Goal: Transaction & Acquisition: Purchase product/service

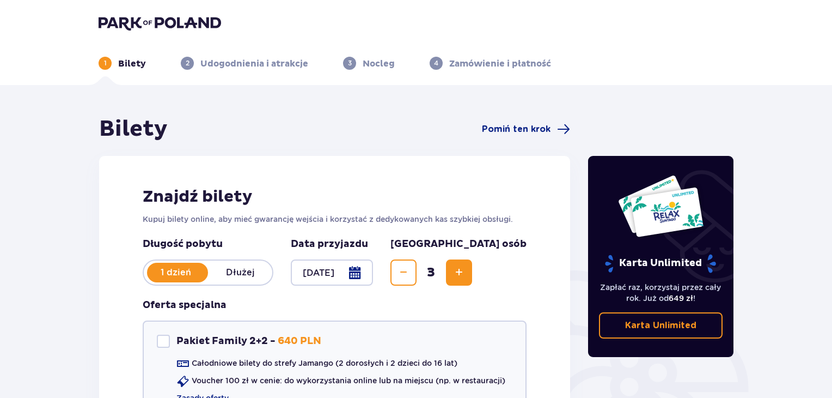
drag, startPoint x: 836, startPoint y: 96, endPoint x: 759, endPoint y: 51, distance: 89.9
click at [759, 51] on header "1 Bilety 2 Udogodnienia i atrakcje 3 Nocleg 4 Zamówienie i płatność" at bounding box center [416, 42] width 832 height 85
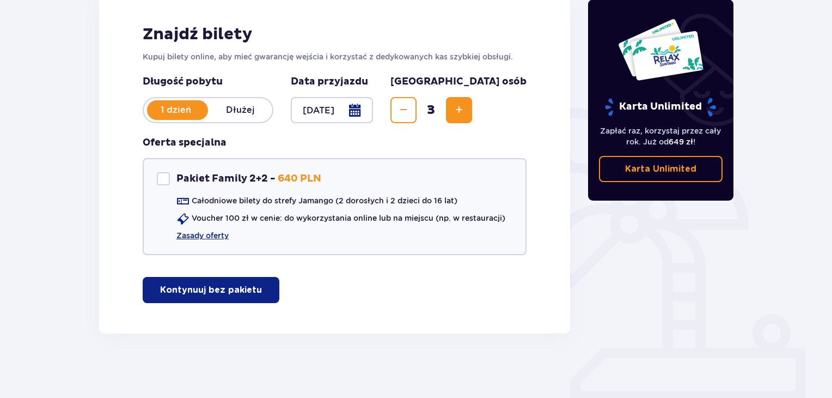
scroll to position [163, 0]
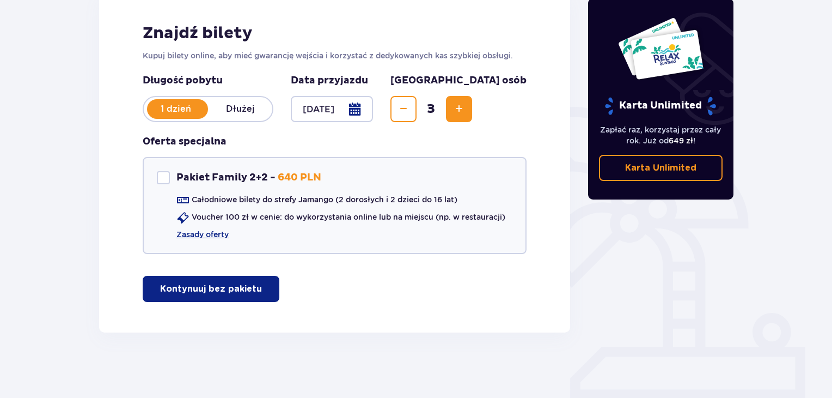
click at [220, 291] on p "Kontynuuj bez pakietu" at bounding box center [211, 289] width 102 height 12
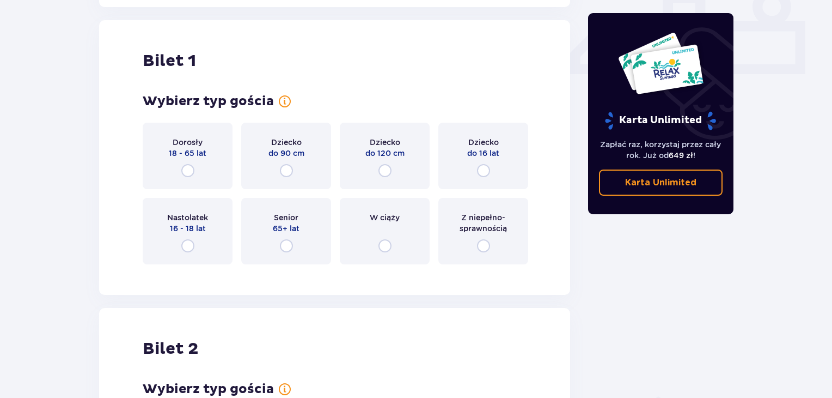
scroll to position [495, 0]
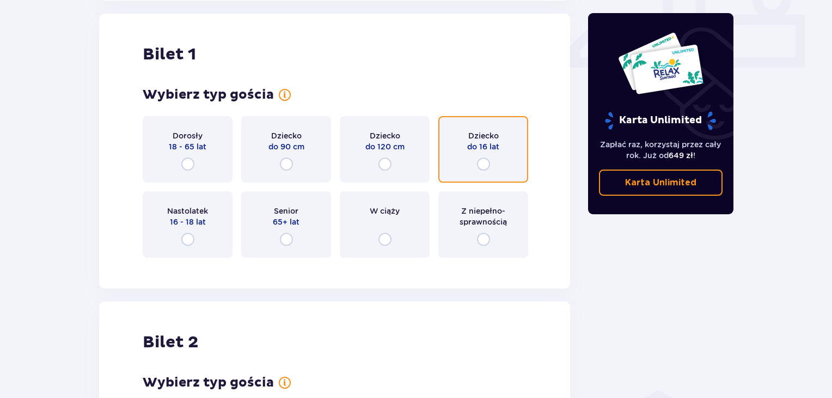
click at [484, 166] on input "radio" at bounding box center [483, 163] width 13 height 13
radio input "true"
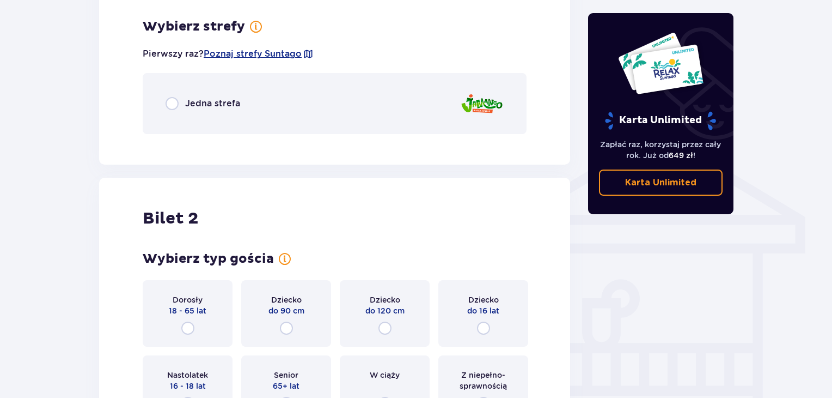
scroll to position [761, 0]
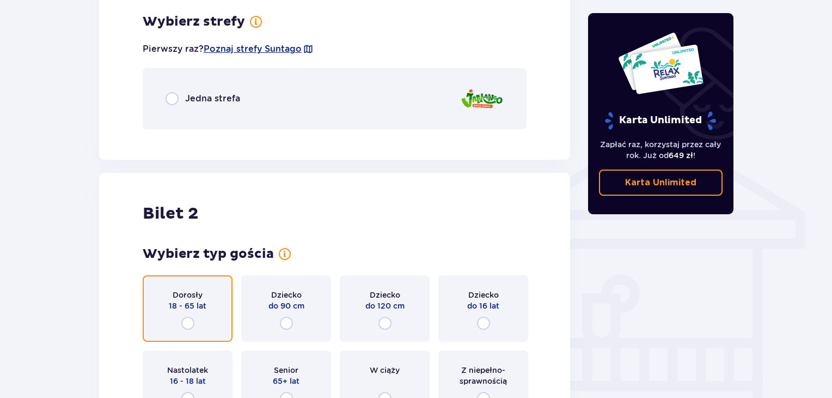
click at [187, 322] on input "radio" at bounding box center [187, 322] width 13 height 13
radio input "true"
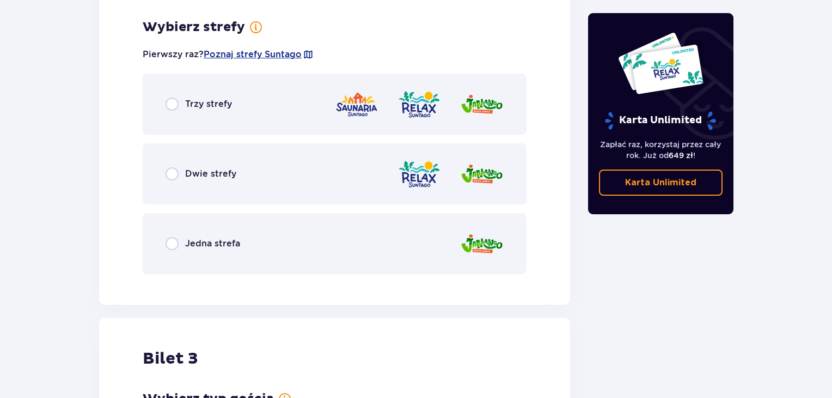
scroll to position [1186, 0]
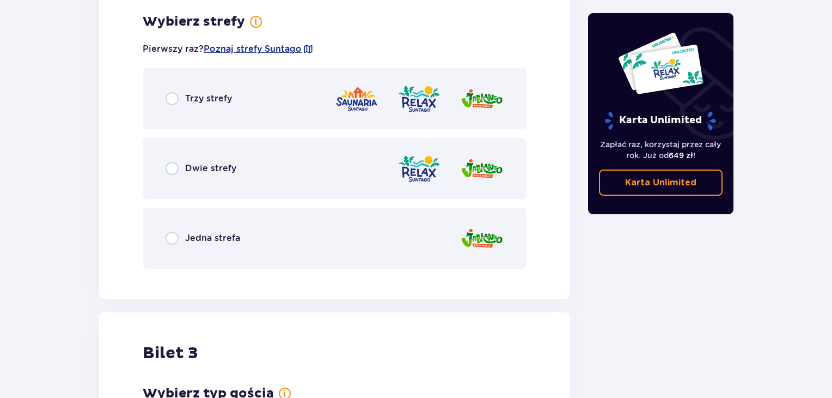
drag, startPoint x: 835, startPoint y: 292, endPoint x: 780, endPoint y: 22, distance: 275.2
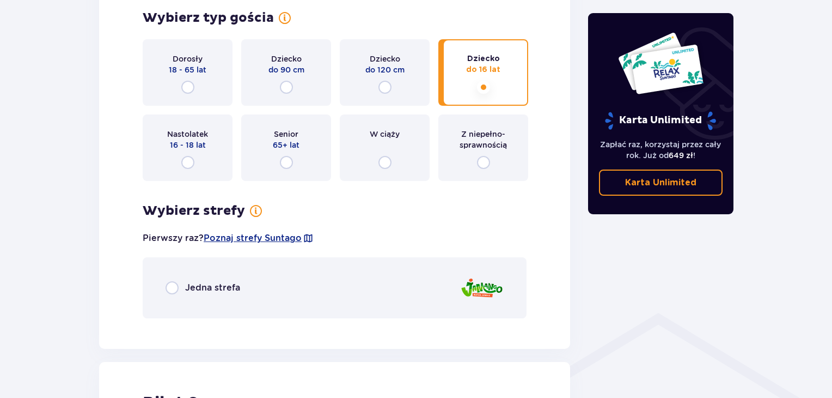
scroll to position [558, 0]
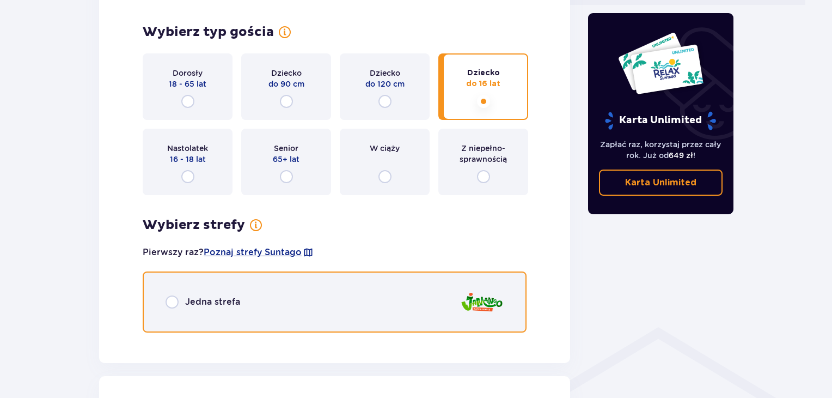
click at [168, 302] on input "radio" at bounding box center [172, 301] width 13 height 13
radio input "true"
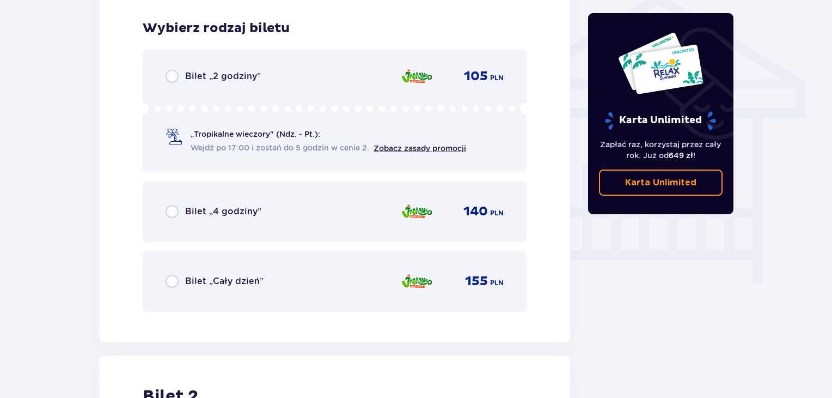
scroll to position [898, 0]
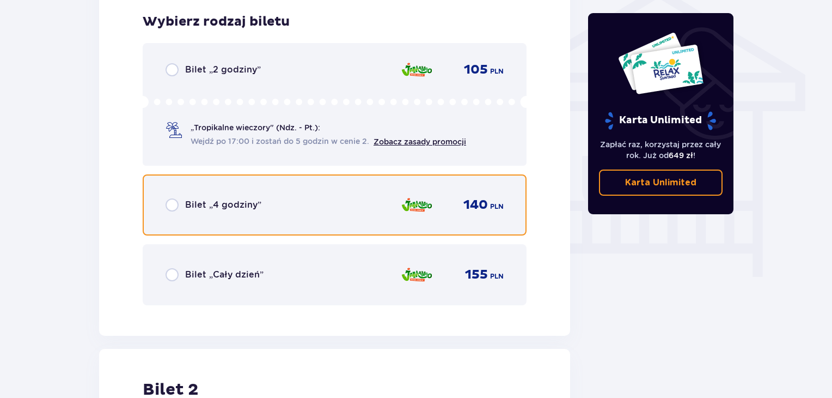
click at [175, 205] on input "radio" at bounding box center [172, 204] width 13 height 13
radio input "true"
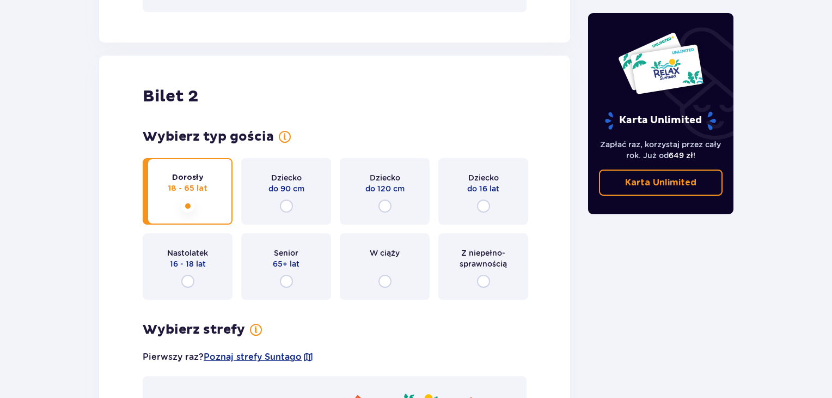
scroll to position [1233, 0]
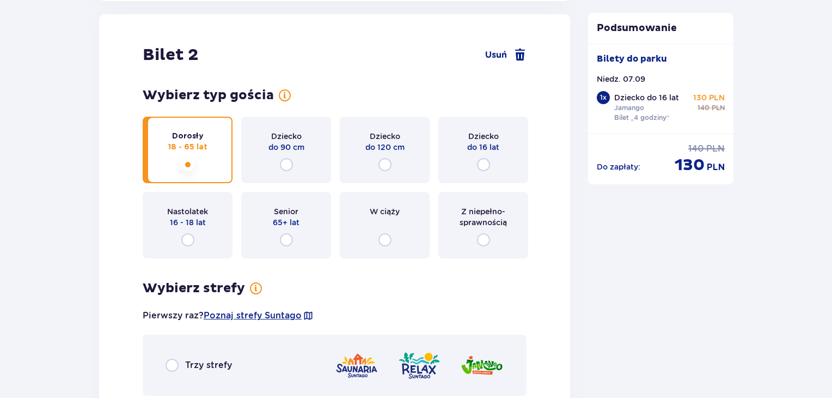
drag, startPoint x: 835, startPoint y: 237, endPoint x: 773, endPoint y: 344, distance: 123.7
drag, startPoint x: 834, startPoint y: 265, endPoint x: 798, endPoint y: 306, distance: 54.4
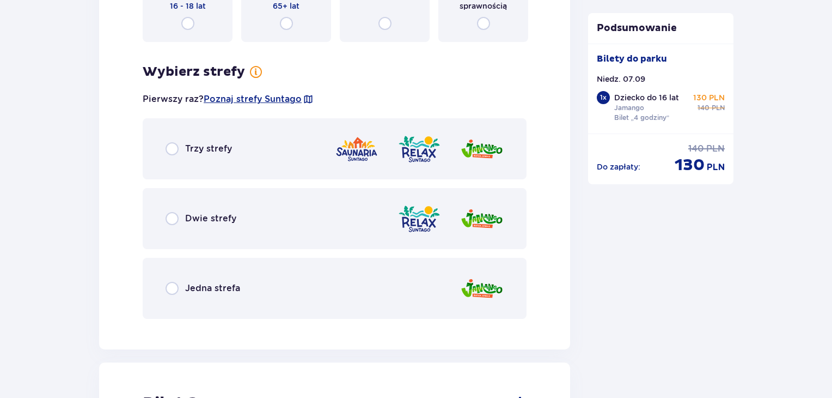
scroll to position [1451, 0]
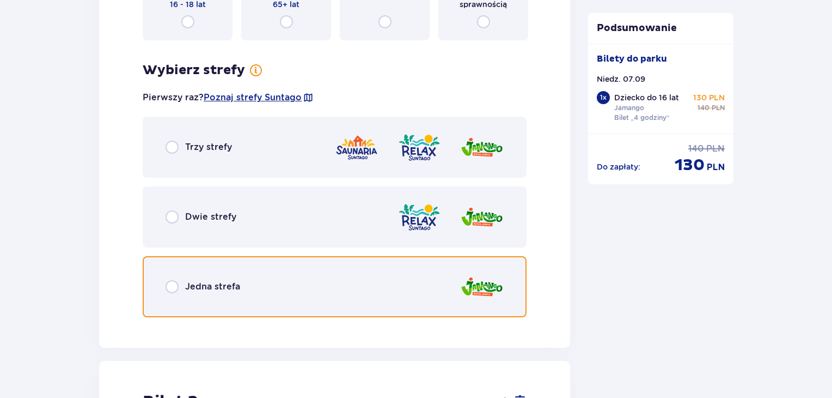
click at [175, 286] on input "radio" at bounding box center [172, 286] width 13 height 13
radio input "true"
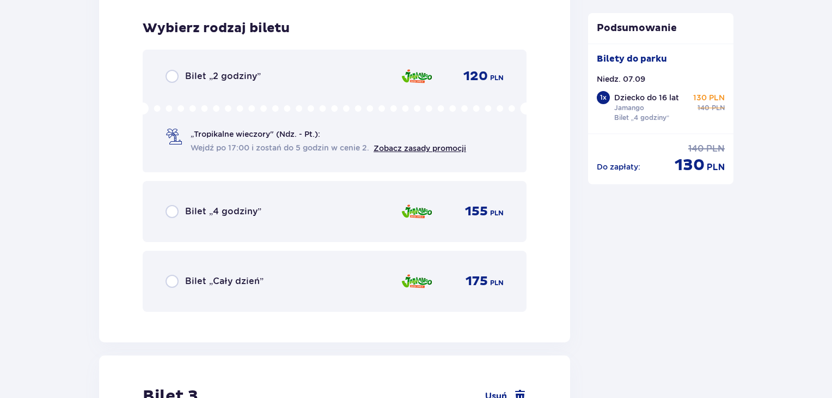
scroll to position [1775, 0]
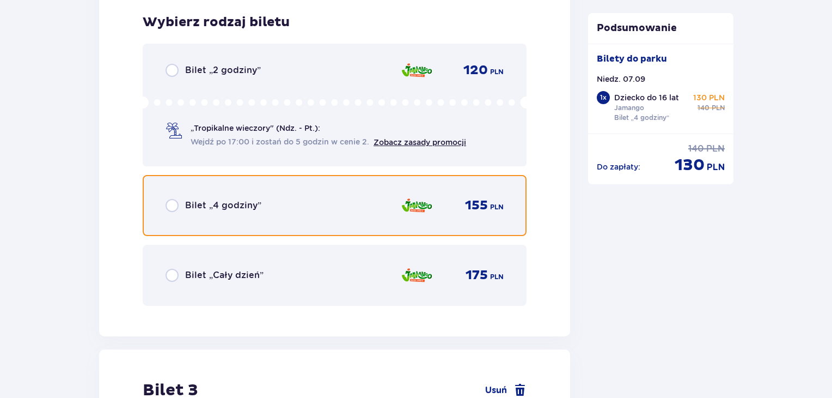
click at [177, 206] on input "radio" at bounding box center [172, 205] width 13 height 13
radio input "true"
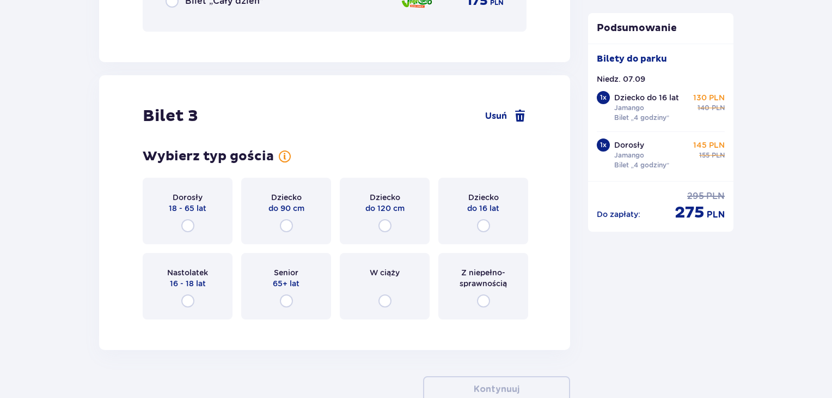
scroll to position [2110, 0]
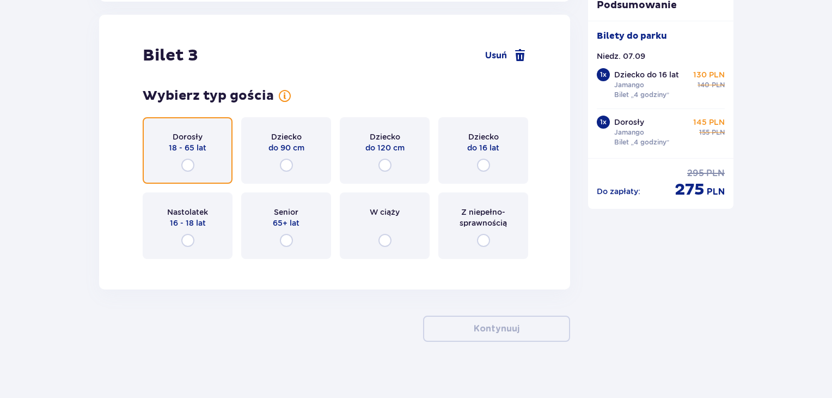
click at [191, 162] on input "radio" at bounding box center [187, 165] width 13 height 13
radio input "true"
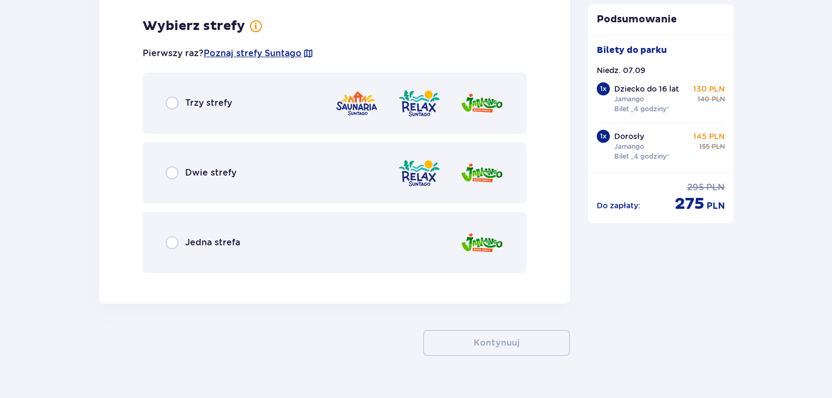
scroll to position [2375, 0]
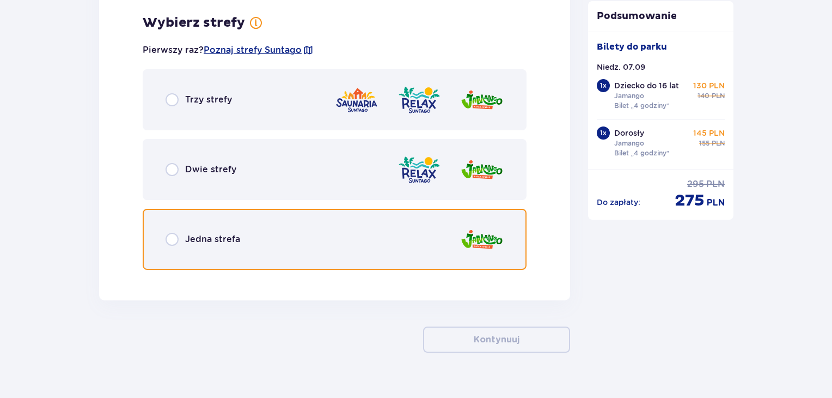
click at [175, 242] on input "radio" at bounding box center [172, 239] width 13 height 13
radio input "true"
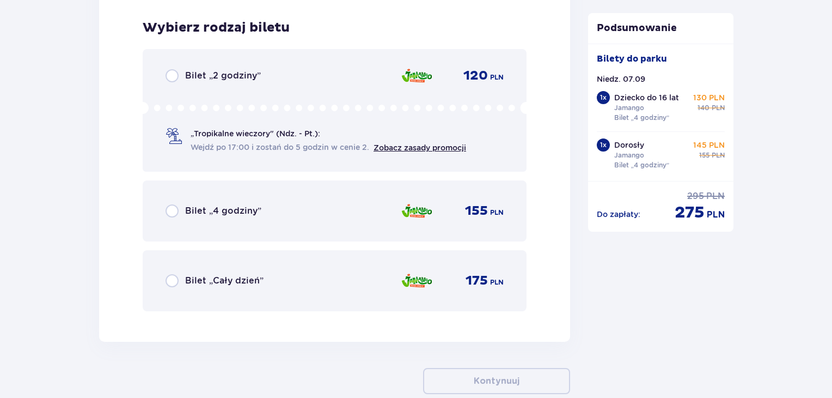
scroll to position [2652, 0]
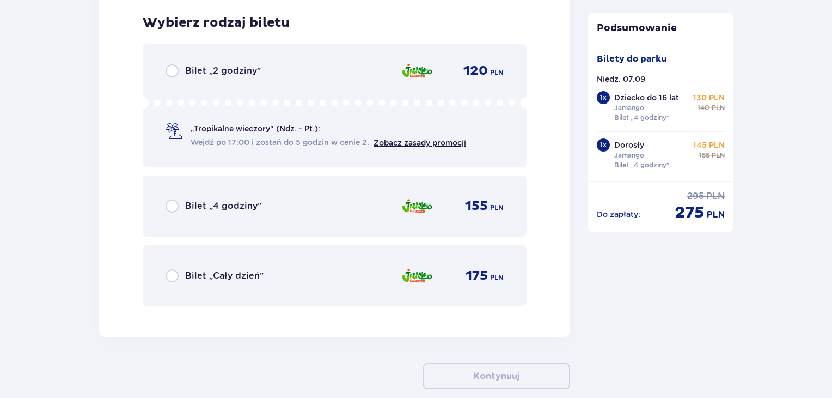
click at [185, 206] on p "Bilet „4 godziny”" at bounding box center [223, 206] width 76 height 12
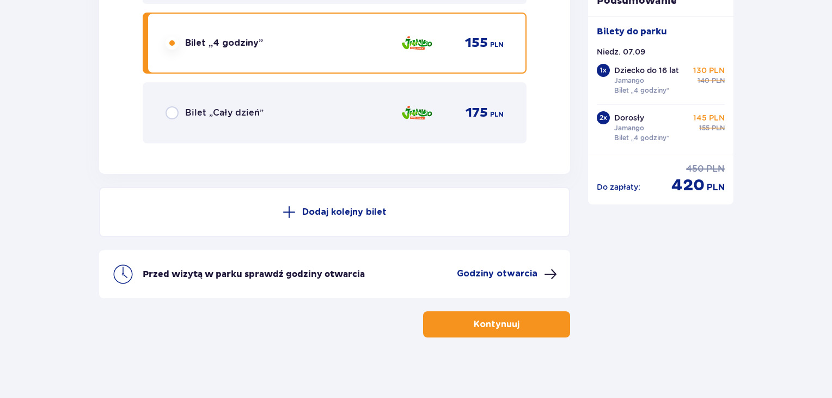
scroll to position [2817, 0]
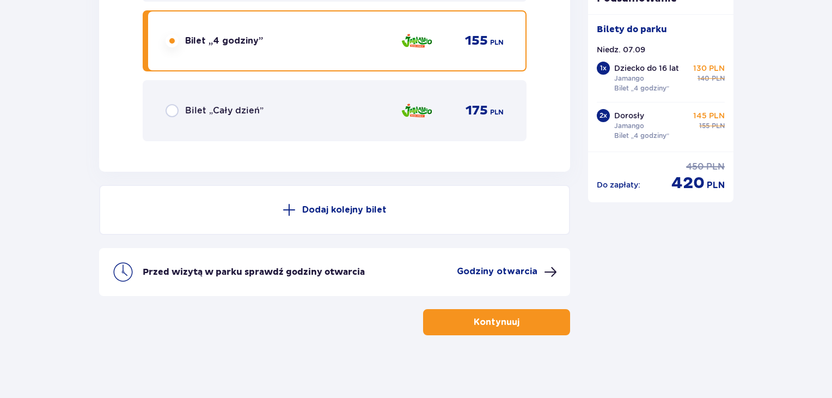
click at [490, 320] on p "Kontynuuj" at bounding box center [497, 322] width 46 height 12
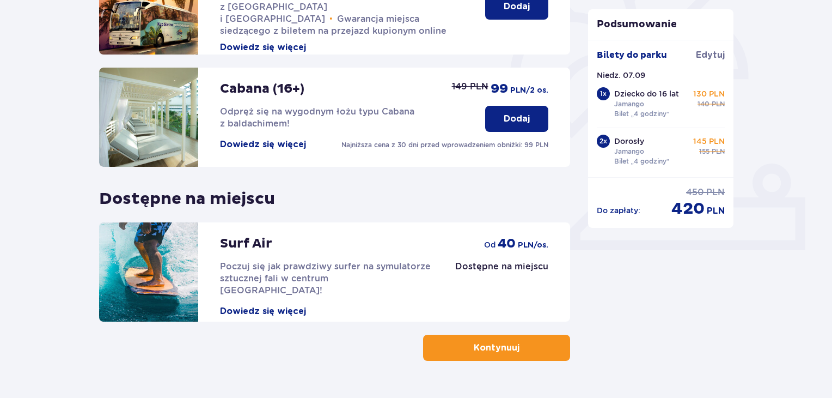
scroll to position [341, 0]
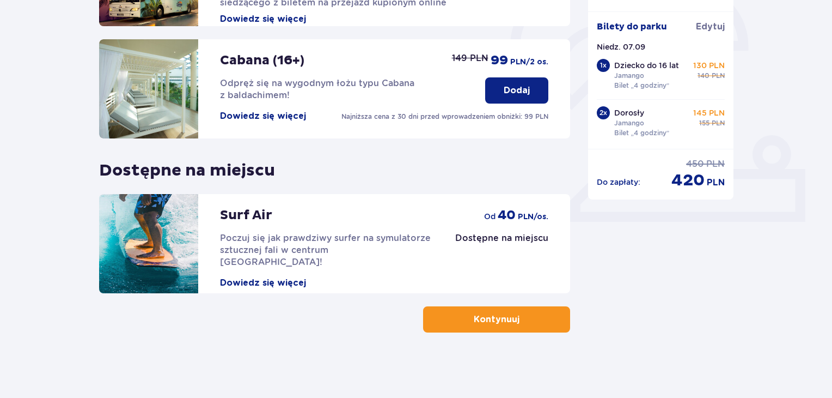
click at [526, 315] on span "button" at bounding box center [521, 319] width 13 height 13
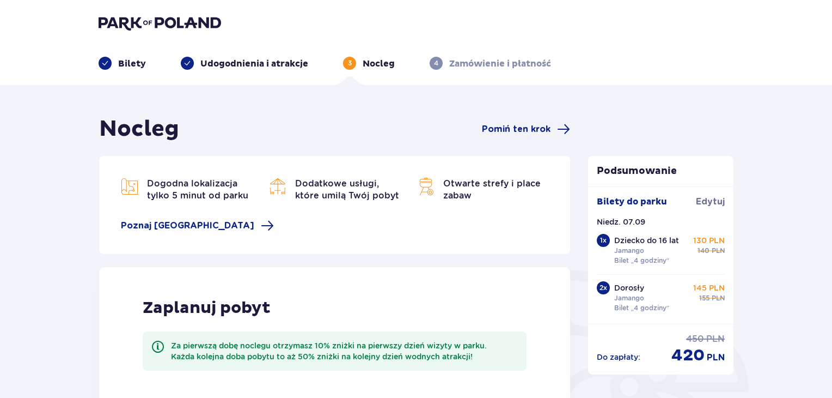
drag, startPoint x: 835, startPoint y: 109, endPoint x: 736, endPoint y: 123, distance: 99.5
click at [736, 123] on div "Podsumowanie Bilety do [GEOGRAPHIC_DATA] Niedz. 07.09 1 x Dziecko do 16 lat Jam…" at bounding box center [661, 352] width 163 height 474
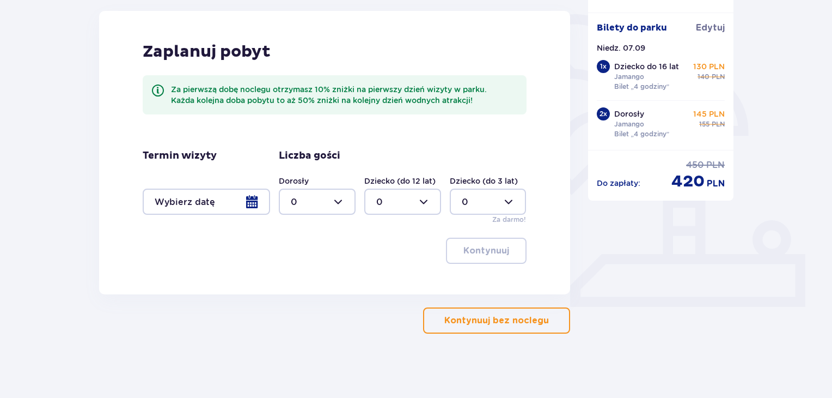
scroll to position [257, 0]
click at [515, 320] on p "Kontynuuj bez noclegu" at bounding box center [496, 320] width 105 height 12
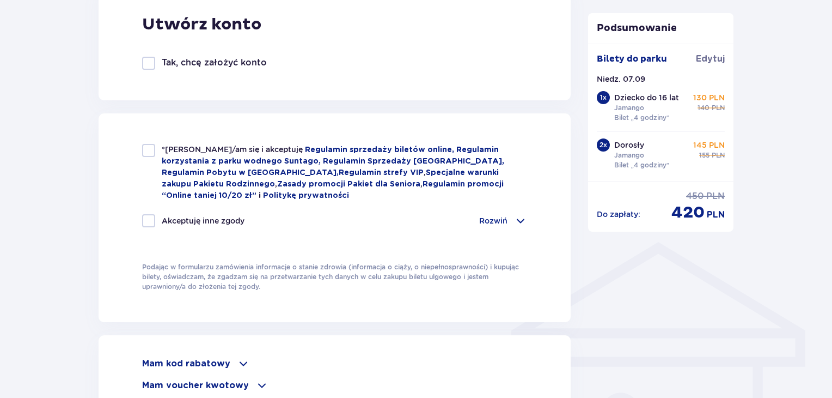
scroll to position [647, 0]
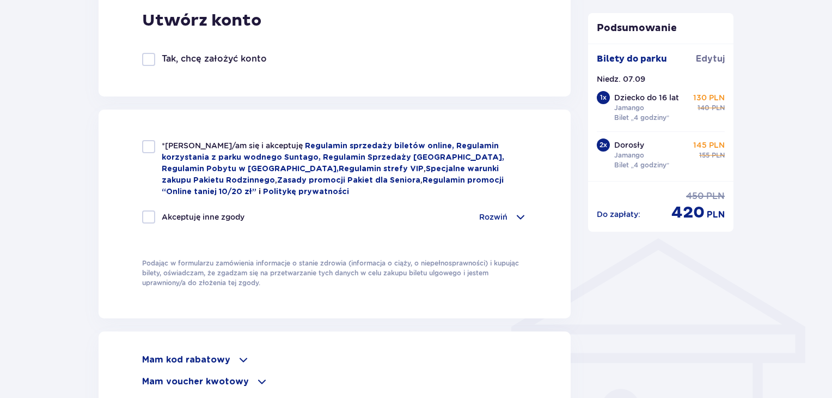
click at [519, 214] on span at bounding box center [520, 216] width 13 height 13
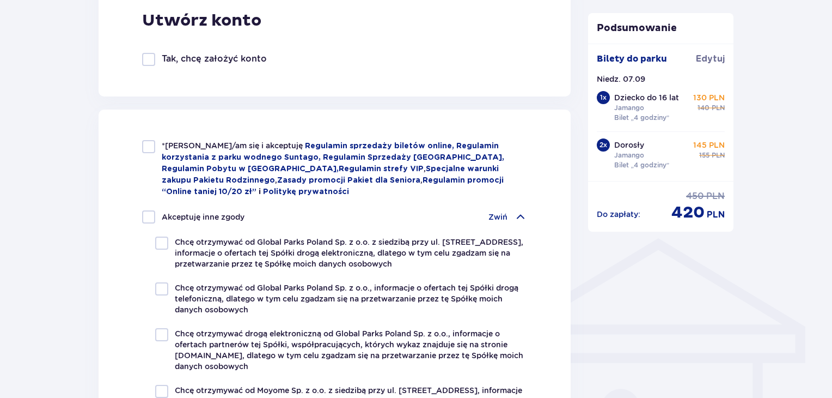
click at [150, 150] on div at bounding box center [148, 146] width 13 height 13
checkbox input "true"
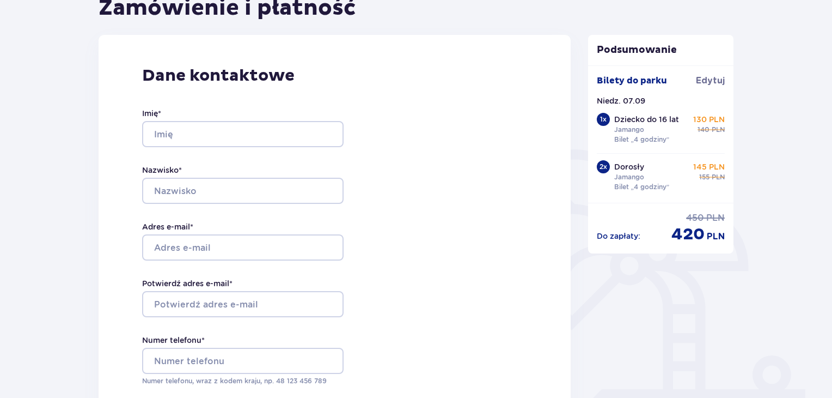
scroll to position [0, 0]
